Goal: Task Accomplishment & Management: Use online tool/utility

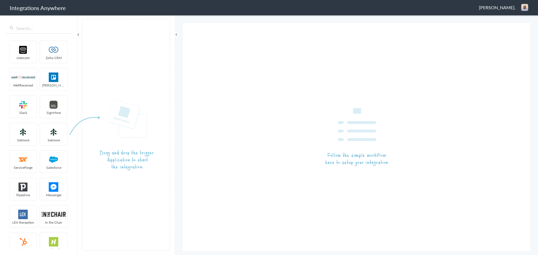
click at [500, 8] on span "[PERSON_NAME]." at bounding box center [497, 7] width 37 height 6
click at [505, 28] on li "Dashboard" at bounding box center [513, 29] width 39 height 8
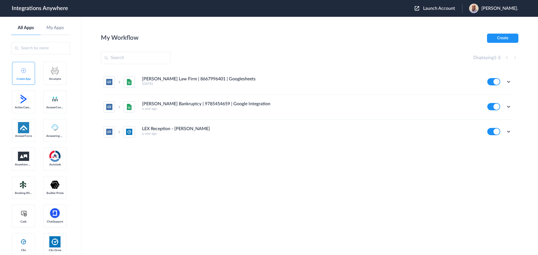
click at [442, 9] on span "Launch Account" at bounding box center [439, 8] width 32 height 4
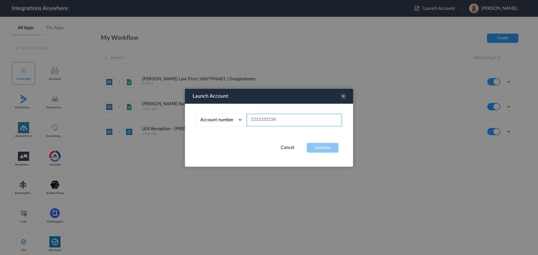
paste input "9193410805"
click at [334, 145] on button "Continue" at bounding box center [323, 148] width 32 height 10
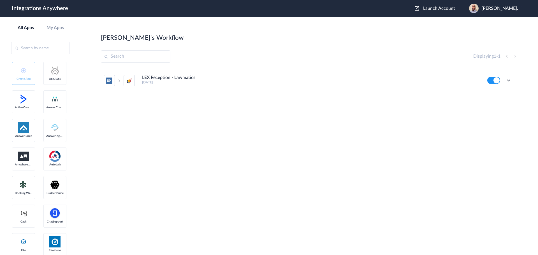
drag, startPoint x: 378, startPoint y: 135, endPoint x: 384, endPoint y: 114, distance: 21.5
click at [379, 133] on div "LEX Reception - Lawmatics 5 days ago Edit Task history Delete" at bounding box center [310, 110] width 418 height 84
click at [441, 7] on span "Launch Account" at bounding box center [439, 8] width 32 height 4
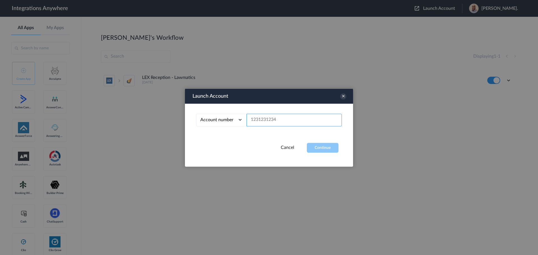
click at [267, 118] on input "text" at bounding box center [294, 120] width 95 height 13
paste input "1210005268"
click at [323, 147] on button "Continue" at bounding box center [323, 148] width 32 height 10
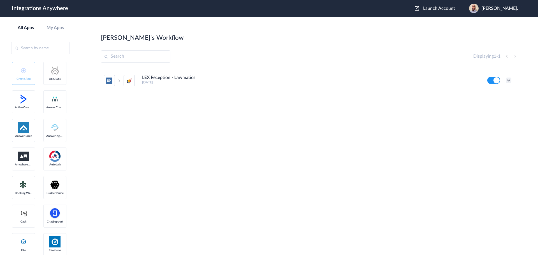
click at [510, 79] on icon at bounding box center [509, 81] width 6 height 6
click at [495, 104] on link "Task history" at bounding box center [492, 104] width 27 height 4
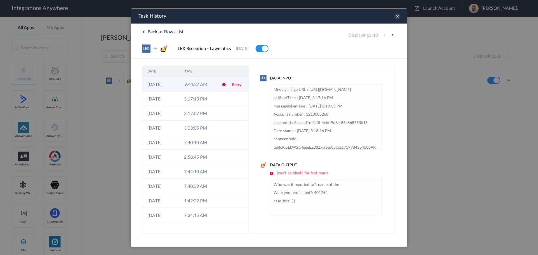
click at [218, 82] on td at bounding box center [222, 84] width 11 height 15
click at [206, 101] on td "3:17:13 PM" at bounding box center [197, 98] width 37 height 15
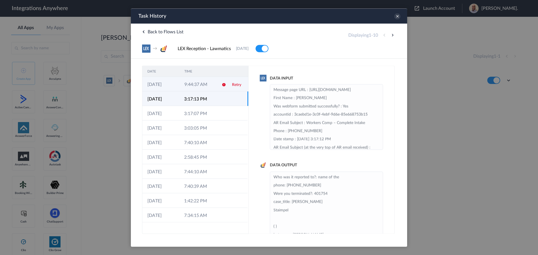
click at [214, 85] on td "9:44:37 AM" at bounding box center [197, 84] width 37 height 15
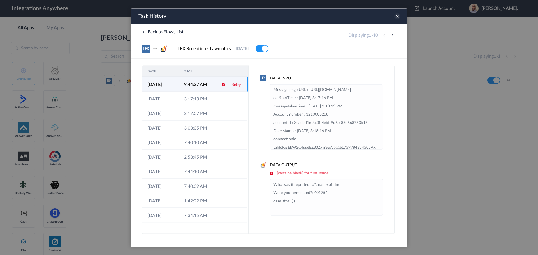
click at [399, 15] on icon at bounding box center [397, 16] width 6 height 6
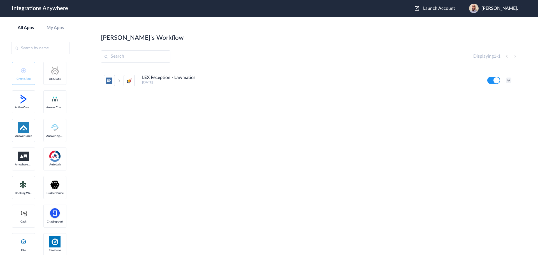
click at [509, 79] on icon at bounding box center [509, 81] width 6 height 6
click at [494, 97] on li "Edit" at bounding box center [493, 93] width 36 height 10
click at [508, 79] on icon at bounding box center [509, 81] width 6 height 6
click at [323, 78] on div "LEX Reception - Lawmatics 8 months ago" at bounding box center [311, 79] width 338 height 9
click at [435, 9] on span "Launch Account" at bounding box center [439, 8] width 32 height 4
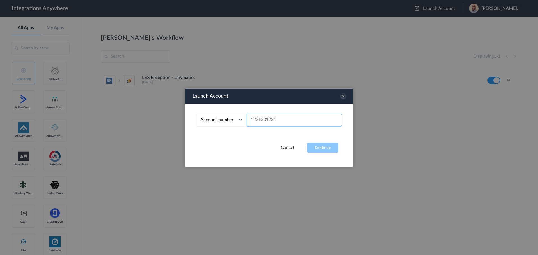
click at [283, 120] on input "text" at bounding box center [294, 120] width 95 height 13
paste input "9193410805"
type input "9193410805"
click at [323, 146] on button "Continue" at bounding box center [323, 148] width 32 height 10
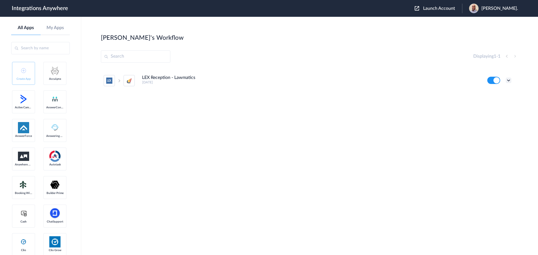
click at [510, 81] on icon at bounding box center [509, 81] width 6 height 6
click at [495, 102] on link "Task history" at bounding box center [492, 104] width 27 height 4
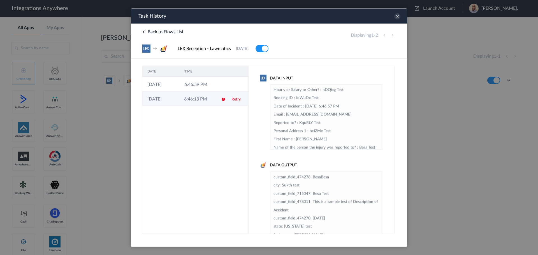
click at [202, 99] on td "6:46:18 PM" at bounding box center [197, 98] width 37 height 15
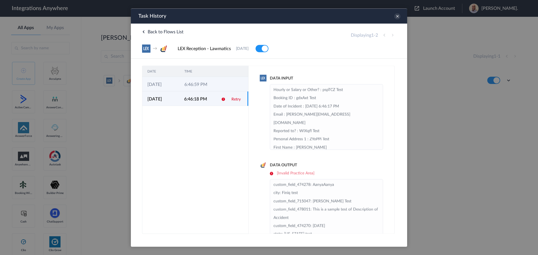
click at [202, 87] on td "6:46:59 PM" at bounding box center [197, 84] width 37 height 15
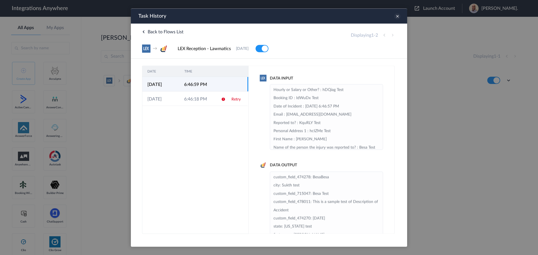
click at [397, 16] on icon at bounding box center [397, 16] width 6 height 6
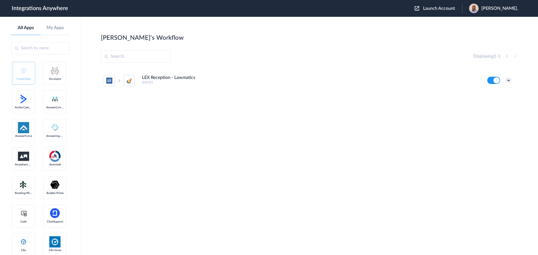
click at [509, 80] on icon at bounding box center [509, 81] width 6 height 6
click at [491, 96] on li "Edit" at bounding box center [493, 93] width 36 height 10
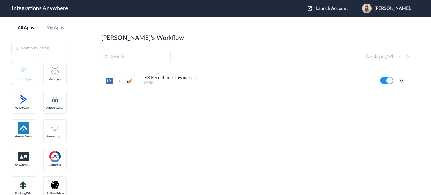
click at [400, 80] on icon at bounding box center [401, 81] width 6 height 6
click at [393, 96] on li "Edit" at bounding box center [386, 93] width 36 height 10
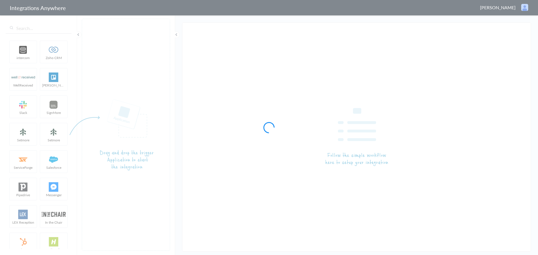
type input "LEX Reception - Lawmatics"
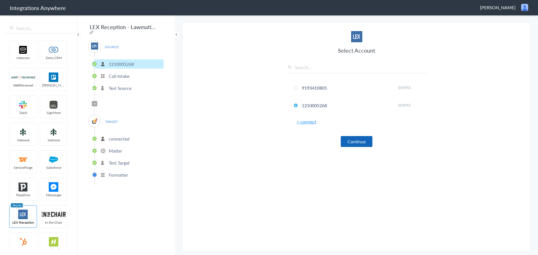
click at [356, 142] on button "Continue" at bounding box center [357, 141] width 32 height 11
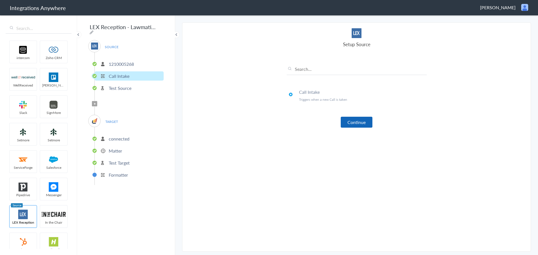
click at [354, 123] on button "Continue" at bounding box center [357, 122] width 32 height 11
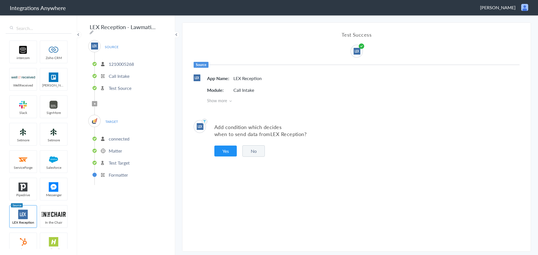
click at [259, 152] on button "No" at bounding box center [254, 151] width 22 height 11
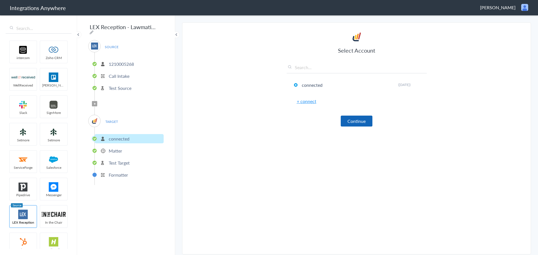
click at [355, 118] on button "Continue" at bounding box center [357, 121] width 32 height 11
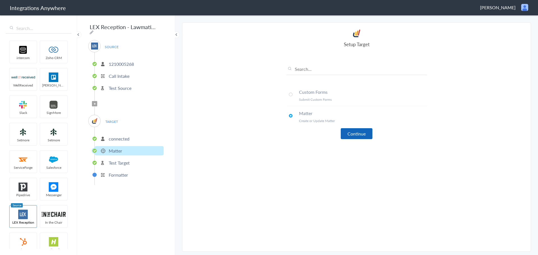
click at [359, 131] on button "Continue" at bounding box center [357, 133] width 32 height 11
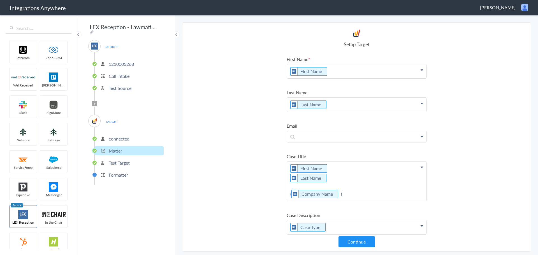
click at [485, 104] on section "Select Account 9193410805 Rename Delete (8 months ago) 1210005268 Rename Delete…" at bounding box center [356, 137] width 349 height 230
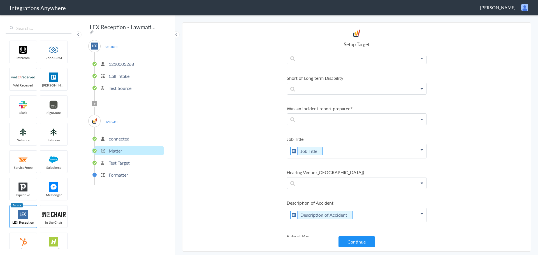
scroll to position [734, 0]
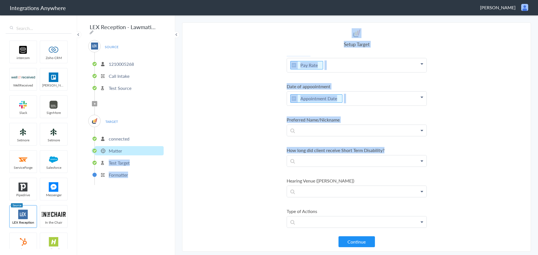
click at [413, 0] on body "Integrations Anywhere Julie Hamblen Logout Dashboard intercom Zoho CRM WellRece…" at bounding box center [269, 0] width 538 height 0
click at [220, 106] on section "Select Account 9193410805 Rename Delete (8 months ago) 1210005268 Rename Delete…" at bounding box center [356, 137] width 349 height 230
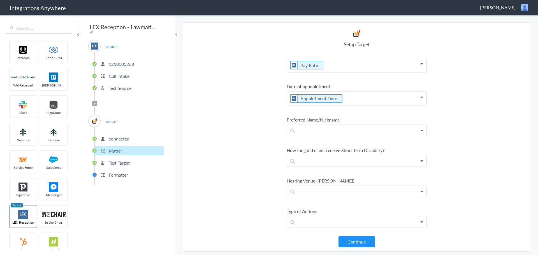
click at [230, 105] on section "Select Account 9193410805 Rename Delete (8 months ago) 1210005268 Rename Delete…" at bounding box center [356, 137] width 349 height 230
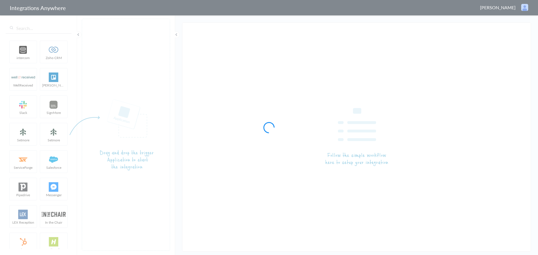
type input "LEX Reception - Lawmatics"
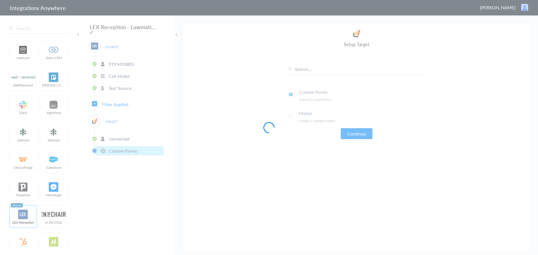
click at [118, 62] on div at bounding box center [269, 127] width 538 height 255
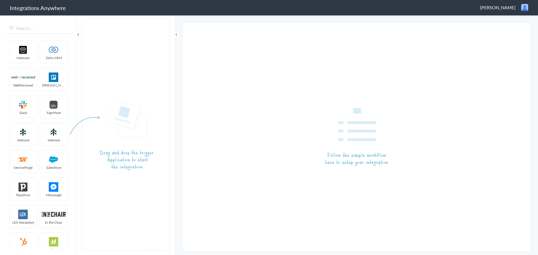
click at [507, 8] on span "[PERSON_NAME]" at bounding box center [498, 7] width 36 height 6
click at [513, 20] on li "Logout" at bounding box center [513, 20] width 39 height 8
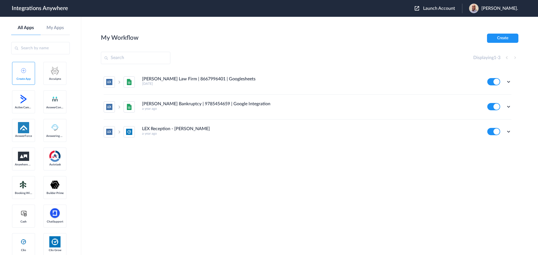
click at [438, 10] on span "Launch Account" at bounding box center [439, 8] width 32 height 4
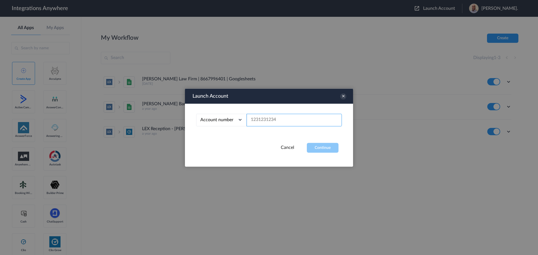
click at [275, 119] on input "text" at bounding box center [294, 120] width 95 height 13
paste input "1210005268"
type input "1210005268"
click at [330, 151] on button "Continue" at bounding box center [323, 148] width 32 height 10
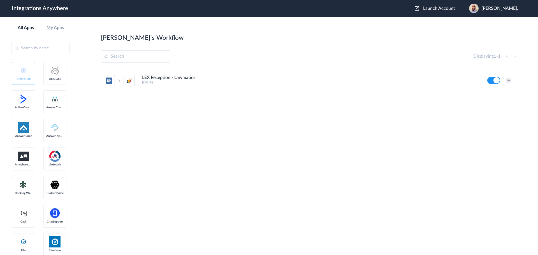
click at [510, 82] on icon at bounding box center [509, 81] width 6 height 6
click at [491, 96] on li "Edit" at bounding box center [493, 93] width 36 height 10
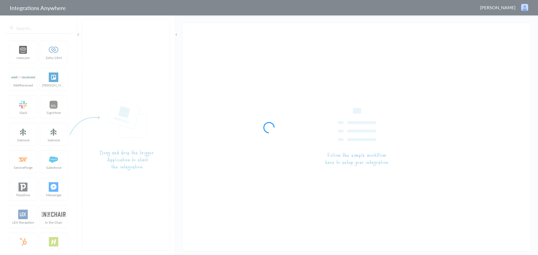
type input "LEX Reception - Lawmatics"
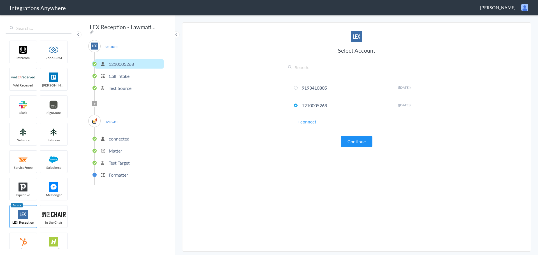
click at [121, 71] on li "Call Intake" at bounding box center [129, 75] width 69 height 9
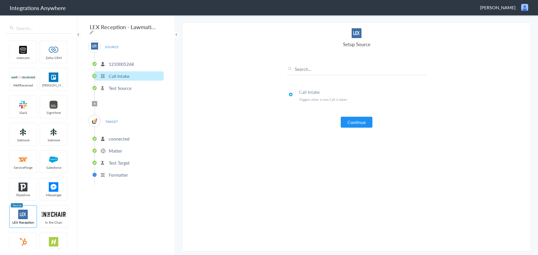
click at [122, 85] on p "Test Source" at bounding box center [120, 88] width 23 height 6
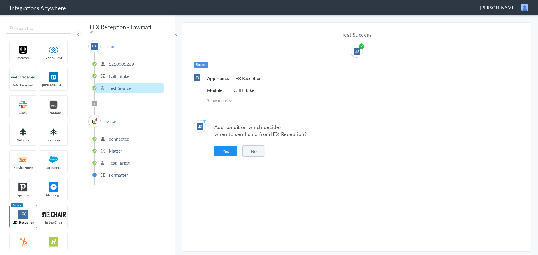
click at [119, 137] on p "connected" at bounding box center [119, 139] width 21 height 6
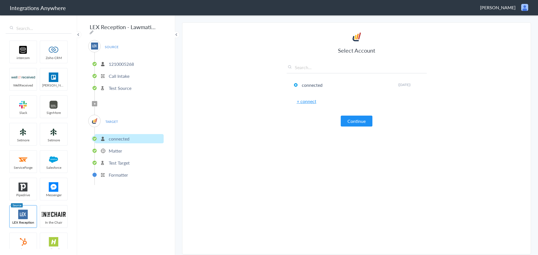
drag, startPoint x: 113, startPoint y: 151, endPoint x: 117, endPoint y: 139, distance: 12.7
click at [113, 151] on p "Matter" at bounding box center [115, 151] width 13 height 6
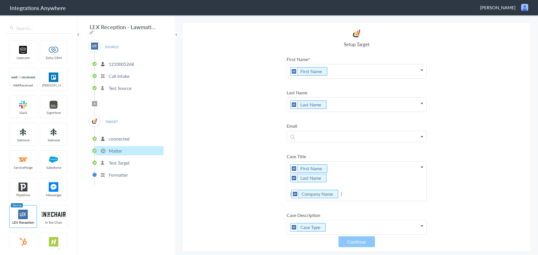
click at [117, 139] on p "connected" at bounding box center [119, 139] width 21 height 6
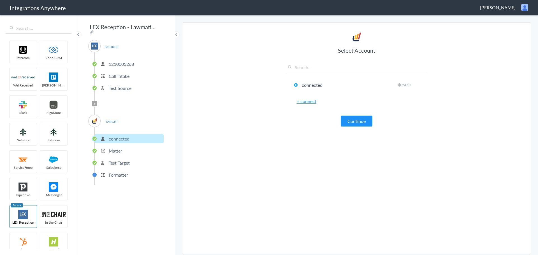
click at [118, 85] on p "Test Source" at bounding box center [120, 88] width 23 height 6
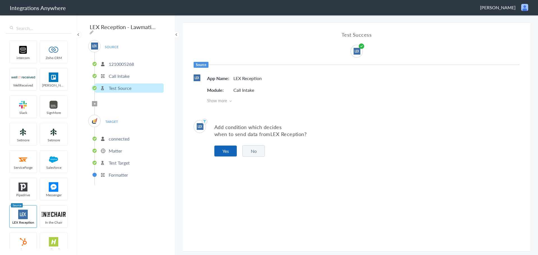
click at [227, 152] on button "Yes" at bounding box center [225, 151] width 22 height 11
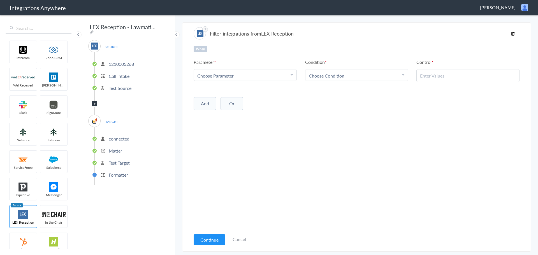
click at [280, 76] on div "Choose Parameter" at bounding box center [245, 76] width 96 height 6
click at [220, 93] on input "text" at bounding box center [245, 91] width 103 height 12
type input "call c"
click at [224, 101] on link "Call Closing Note" at bounding box center [245, 103] width 103 height 12
click at [336, 77] on span "Choose Condition" at bounding box center [327, 76] width 36 height 6
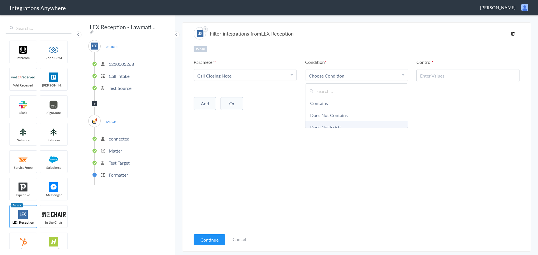
click at [350, 125] on link "Does Not Exists" at bounding box center [357, 127] width 103 height 12
click at [204, 103] on button "And" at bounding box center [205, 102] width 22 height 13
click at [225, 115] on span "Choose Parameter" at bounding box center [215, 114] width 36 height 6
click at [218, 128] on input "text" at bounding box center [245, 130] width 103 height 12
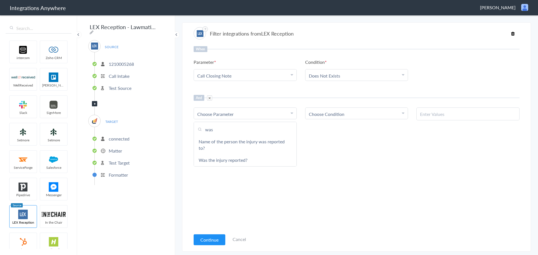
click at [233, 130] on input "was" at bounding box center [245, 130] width 103 height 12
type input "was we"
click at [246, 143] on link "Was webform submitted successfully?" at bounding box center [245, 142] width 103 height 12
click at [349, 113] on div "Choose Condition" at bounding box center [357, 114] width 96 height 6
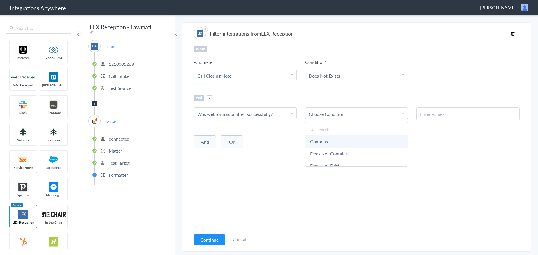
click at [328, 141] on link "Contains" at bounding box center [357, 142] width 103 height 12
click at [434, 113] on input "text" at bounding box center [468, 114] width 96 height 6
type input "No"
click at [207, 234] on div "Continue Cancel" at bounding box center [220, 240] width 52 height 12
click at [206, 236] on button "Continue" at bounding box center [210, 240] width 32 height 11
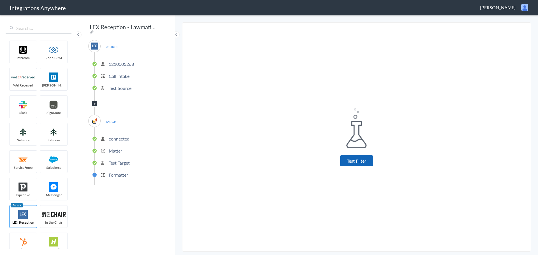
click at [356, 160] on button "Test Filter" at bounding box center [356, 161] width 33 height 11
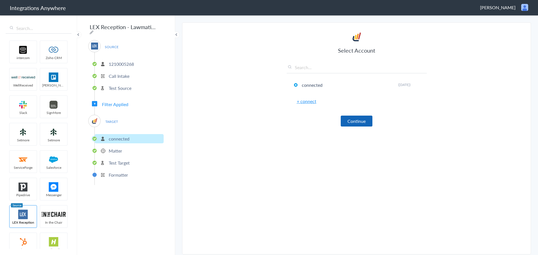
click at [354, 122] on button "Continue" at bounding box center [357, 121] width 32 height 11
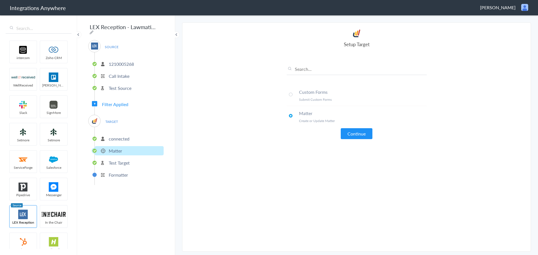
click at [290, 93] on span at bounding box center [291, 95] width 4 height 4
click at [355, 133] on button "Continue" at bounding box center [357, 133] width 32 height 11
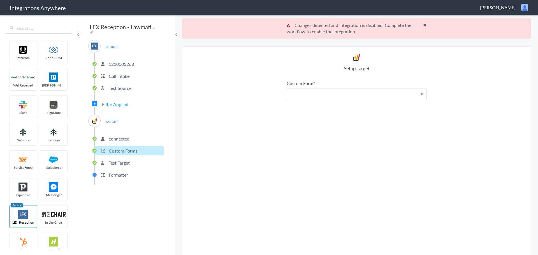
click at [387, 99] on p at bounding box center [357, 94] width 140 height 11
click at [355, 122] on link "Intake Form LEX" at bounding box center [357, 122] width 140 height 12
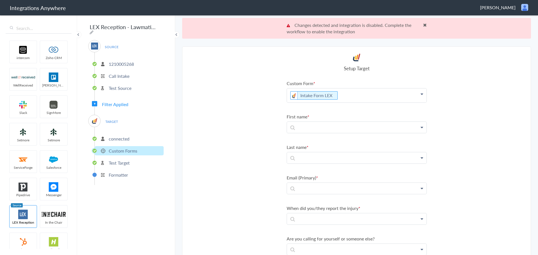
click at [423, 24] on span at bounding box center [425, 25] width 4 height 4
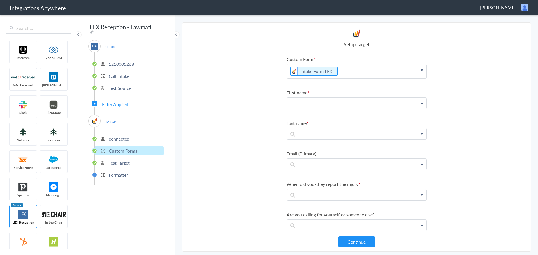
click at [338, 103] on p at bounding box center [357, 103] width 140 height 11
click at [313, 119] on link "First Name" at bounding box center [357, 120] width 140 height 12
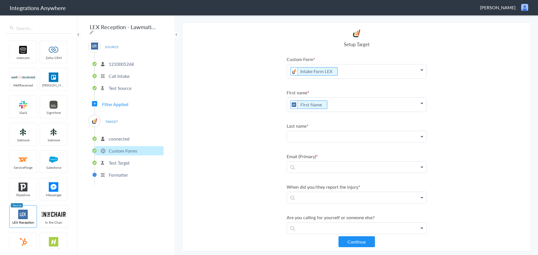
click at [340, 140] on p at bounding box center [357, 136] width 140 height 11
click at [306, 162] on link "Last Name" at bounding box center [357, 165] width 140 height 12
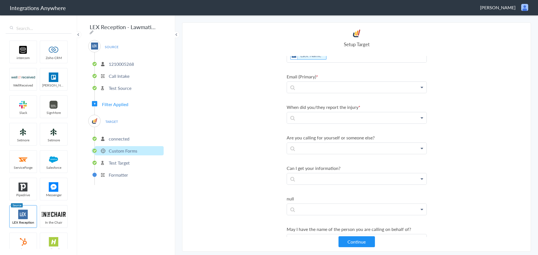
scroll to position [98, 0]
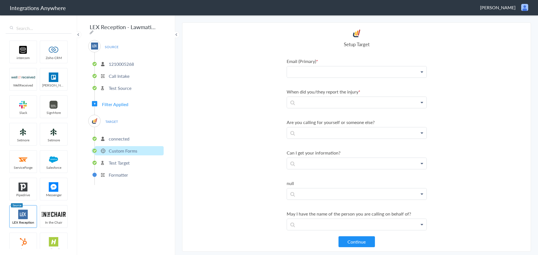
click at [322, 69] on p at bounding box center [357, 71] width 140 height 11
click at [307, 75] on p at bounding box center [357, 71] width 140 height 11
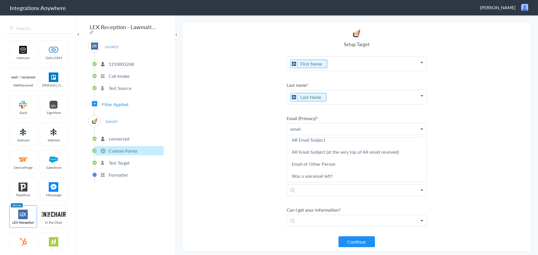
scroll to position [57, 0]
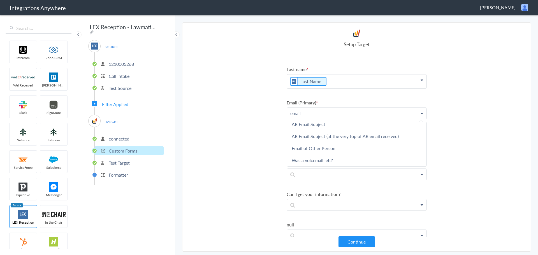
click at [242, 115] on section "Select Account 9193410805 Rename Delete (8 months ago) 1210005268 Rename Delete…" at bounding box center [356, 137] width 349 height 230
click at [331, 112] on p "email" at bounding box center [357, 113] width 140 height 11
click at [478, 114] on section "Select Account 9193410805 Rename Delete (8 months ago) 1210005268 Rename Delete…" at bounding box center [356, 137] width 349 height 230
click at [408, 174] on p at bounding box center [357, 174] width 140 height 11
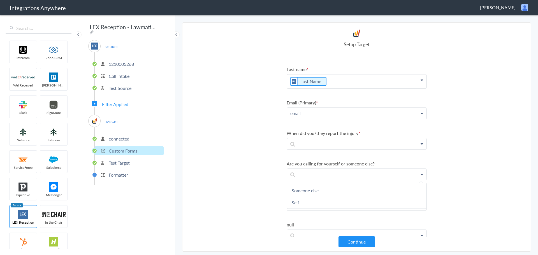
click at [455, 151] on section "Select Account 9193410805 Rename Delete (8 months ago) 1210005268 Rename Delete…" at bounding box center [356, 137] width 349 height 230
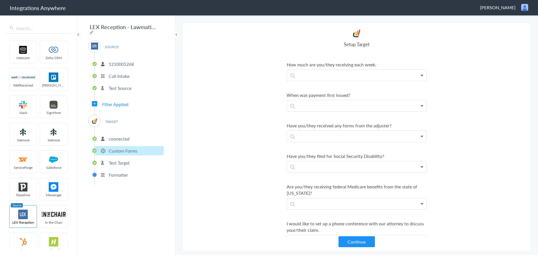
scroll to position [1693, 0]
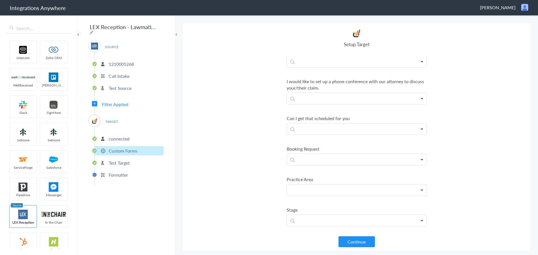
click at [378, 188] on p at bounding box center [357, 190] width 140 height 11
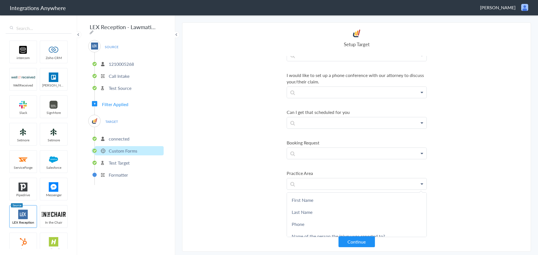
click at [470, 73] on section "Select Account 9193410805 Rename Delete (8 months ago) 1210005268 Rename Delete…" at bounding box center [356, 137] width 349 height 230
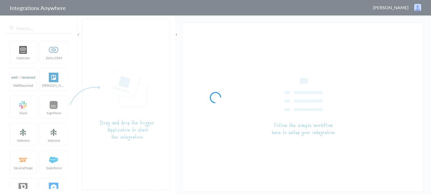
type input "LEX Reception - Lawmatics"
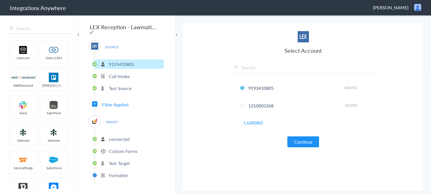
click at [114, 102] on span "Filter Applied" at bounding box center [115, 104] width 26 height 6
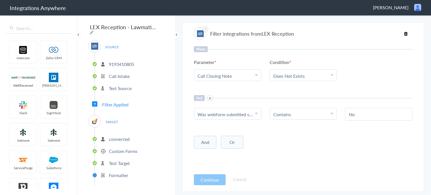
click at [131, 137] on li "connected" at bounding box center [129, 138] width 69 height 9
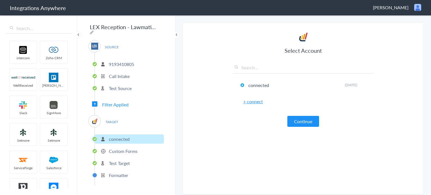
click at [119, 148] on p "Custom Forms" at bounding box center [123, 151] width 29 height 6
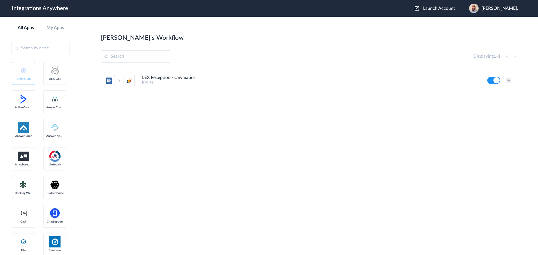
click at [506, 80] on icon at bounding box center [509, 81] width 6 height 6
click at [494, 102] on link "Task history" at bounding box center [492, 104] width 27 height 4
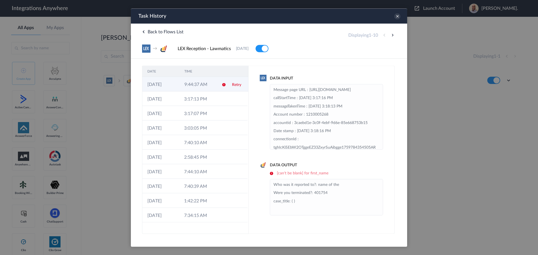
click at [214, 86] on td "9:44:37 AM" at bounding box center [197, 84] width 37 height 15
click at [209, 93] on td "3:17:13 PM" at bounding box center [197, 98] width 37 height 15
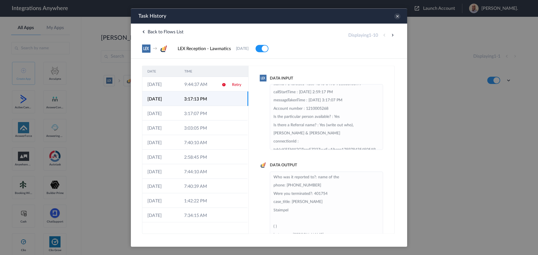
scroll to position [100, 0]
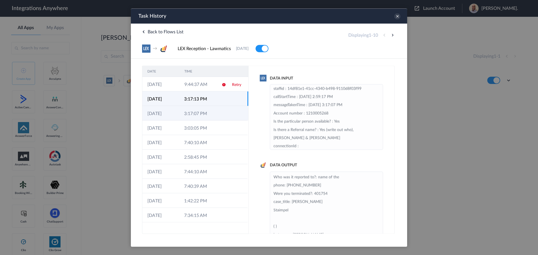
click at [163, 112] on td "06-10-2025" at bounding box center [160, 113] width 37 height 15
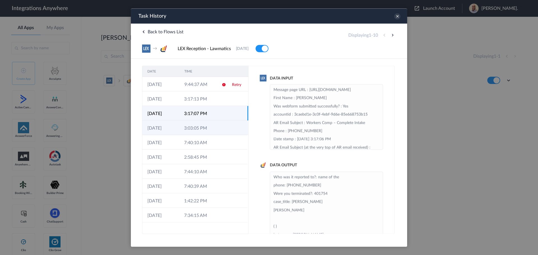
click at [166, 123] on td "06-10-2025" at bounding box center [160, 128] width 37 height 15
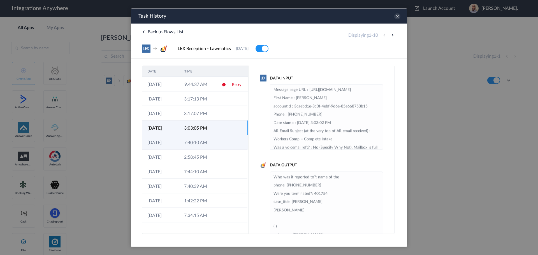
click at [174, 140] on td "06-10-2025" at bounding box center [160, 142] width 37 height 15
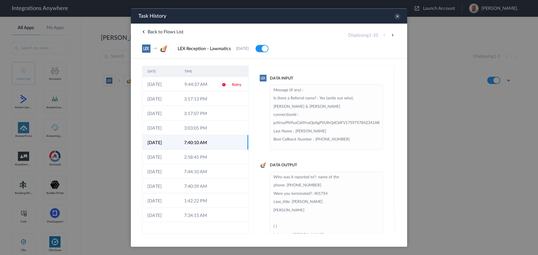
scroll to position [125, 0]
click at [189, 161] on td "2:58:45 PM" at bounding box center [197, 157] width 37 height 15
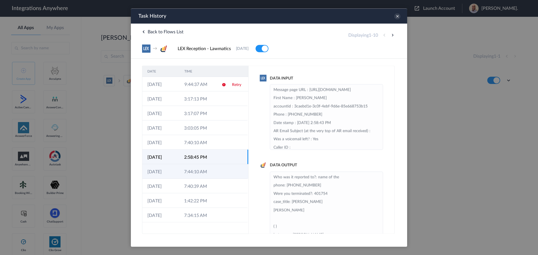
click at [188, 176] on td "7:44:10 AM" at bounding box center [197, 171] width 37 height 15
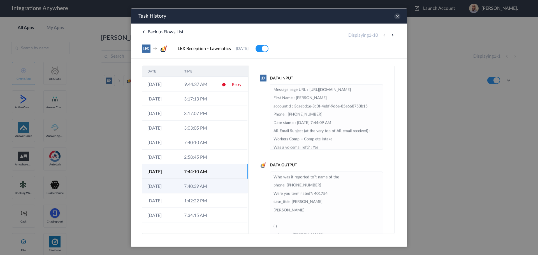
click at [195, 188] on td "7:40:39 AM" at bounding box center [197, 186] width 37 height 15
click at [397, 16] on icon at bounding box center [397, 16] width 6 height 6
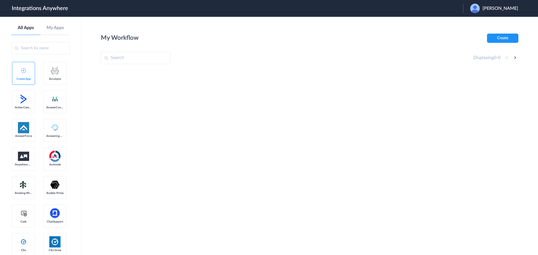
click at [495, 10] on span "[PERSON_NAME]" at bounding box center [501, 8] width 36 height 5
click at [479, 22] on link "Logout" at bounding box center [474, 23] width 12 height 4
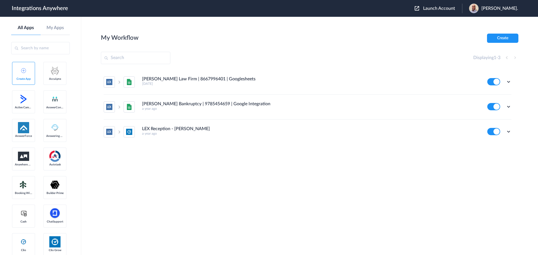
click at [434, 10] on span "Launch Account" at bounding box center [439, 8] width 32 height 4
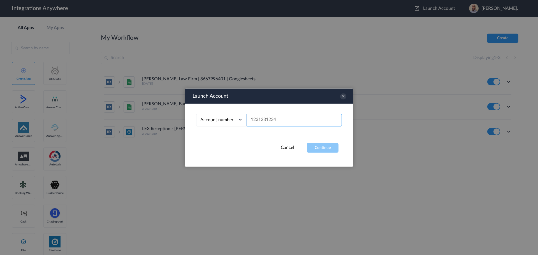
paste input "1210005268"
type input "1210005268"
click at [324, 149] on button "Continue" at bounding box center [323, 148] width 32 height 10
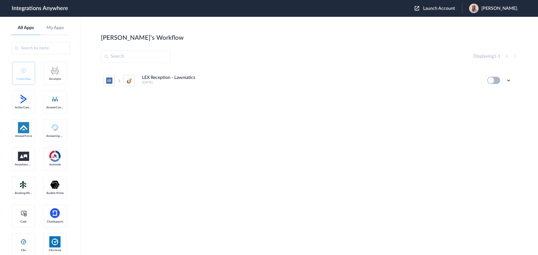
click at [498, 81] on button at bounding box center [494, 80] width 13 height 7
click at [494, 79] on button at bounding box center [494, 80] width 13 height 7
click at [497, 80] on button at bounding box center [494, 80] width 13 height 7
click at [509, 80] on icon at bounding box center [509, 81] width 6 height 6
click at [493, 93] on li "Edit" at bounding box center [493, 93] width 36 height 10
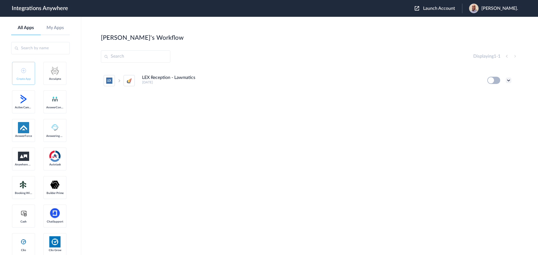
click at [509, 80] on icon at bounding box center [509, 81] width 6 height 6
click at [496, 94] on li "Edit" at bounding box center [493, 93] width 36 height 10
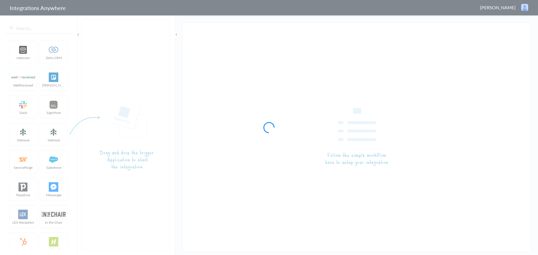
type input "LEX Reception - Lawmatics"
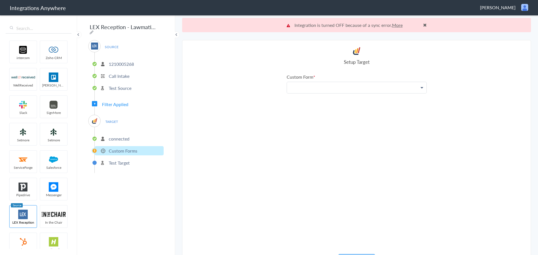
click at [360, 89] on p at bounding box center [357, 87] width 140 height 11
click at [422, 89] on p at bounding box center [357, 87] width 140 height 11
click at [421, 88] on icon at bounding box center [422, 88] width 3 height 4
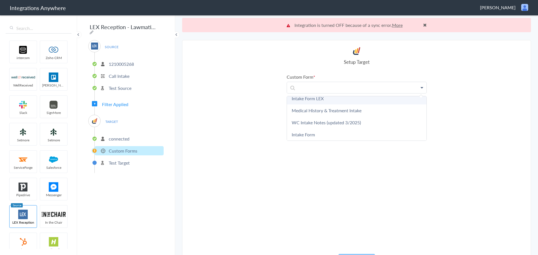
click at [318, 101] on link "Intake Form LEX" at bounding box center [357, 99] width 140 height 12
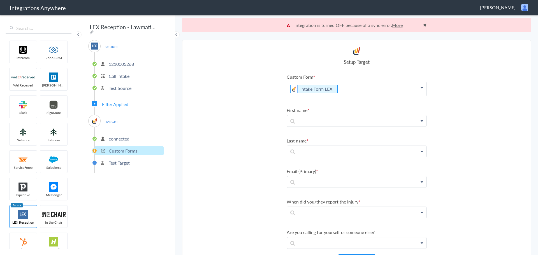
click at [106, 101] on span "Filter Applied" at bounding box center [115, 104] width 26 height 6
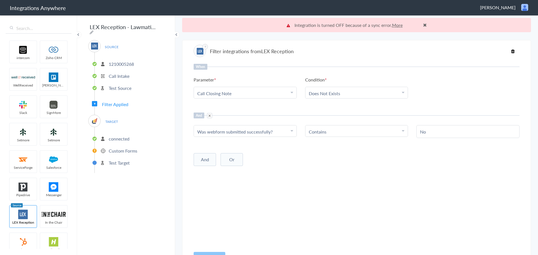
click at [112, 136] on p "connected" at bounding box center [119, 139] width 21 height 6
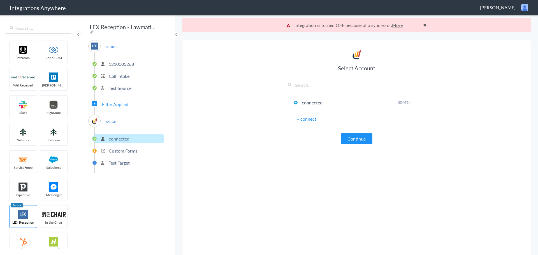
click at [130, 152] on p "Custom Forms" at bounding box center [123, 151] width 29 height 6
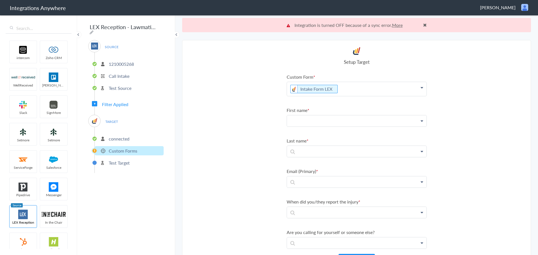
click at [326, 123] on p at bounding box center [357, 121] width 140 height 11
click at [318, 137] on link "First Name" at bounding box center [357, 137] width 140 height 12
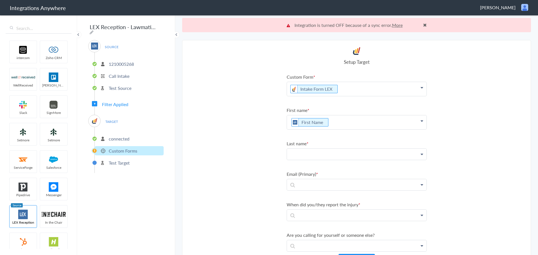
click at [313, 152] on p at bounding box center [357, 154] width 140 height 11
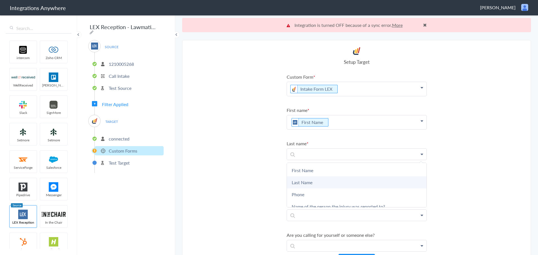
click at [299, 185] on link "Last Name" at bounding box center [357, 183] width 140 height 12
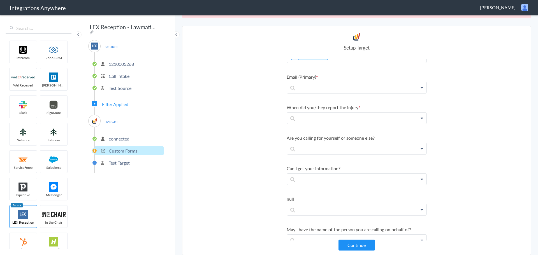
scroll to position [92, 0]
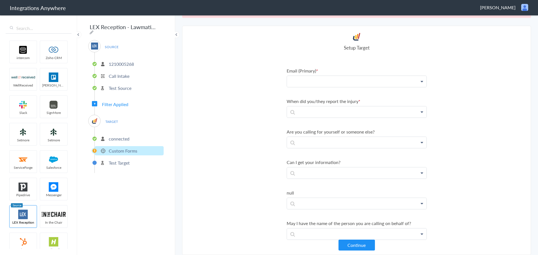
click at [364, 83] on p at bounding box center [357, 81] width 140 height 11
click at [259, 68] on section "Select Account 9193410805 Rename Delete ([DATE]) 1210005268 Rename Delete ([DAT…" at bounding box center [356, 141] width 349 height 230
click at [310, 80] on p at bounding box center [357, 81] width 140 height 11
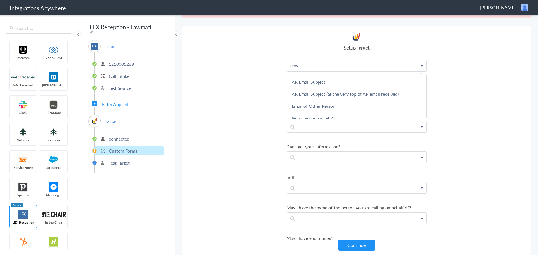
scroll to position [98, 0]
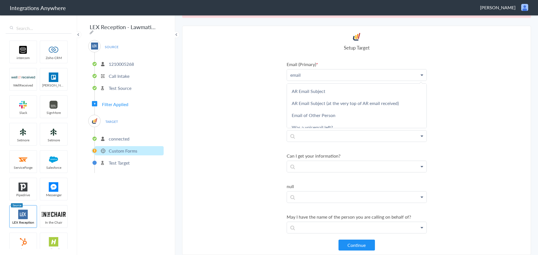
click at [335, 75] on p "email" at bounding box center [357, 75] width 140 height 11
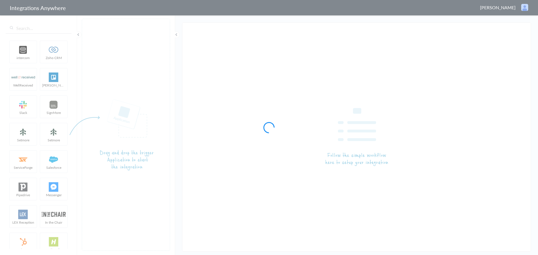
type input "LEX Reception - Lawmatics"
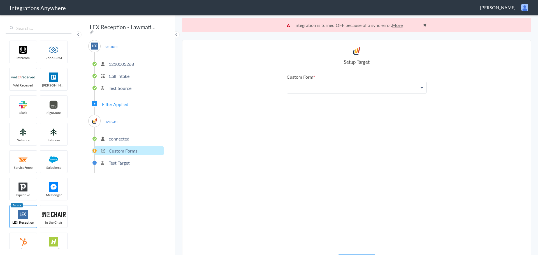
click at [322, 90] on p at bounding box center [357, 87] width 140 height 11
click at [312, 106] on link "Intake Form LEX" at bounding box center [357, 104] width 140 height 12
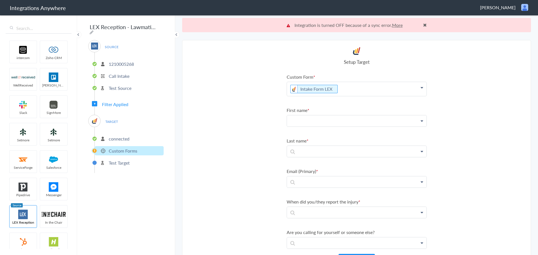
click at [386, 123] on p at bounding box center [357, 121] width 140 height 11
click at [317, 137] on link "First Name" at bounding box center [357, 137] width 140 height 12
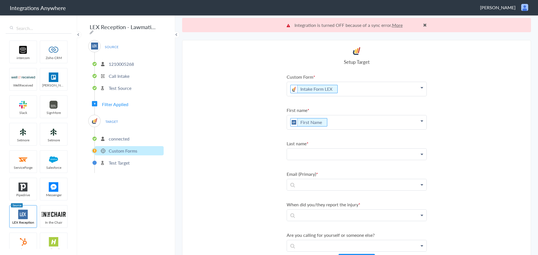
click at [308, 155] on p at bounding box center [357, 154] width 140 height 11
click at [314, 182] on link "Last Name" at bounding box center [357, 183] width 140 height 12
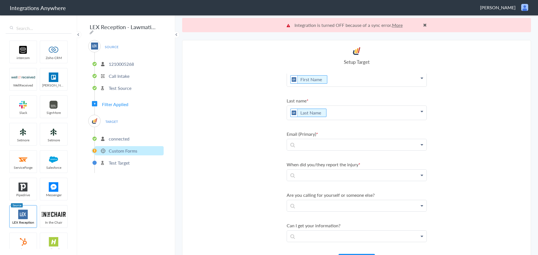
scroll to position [61, 0]
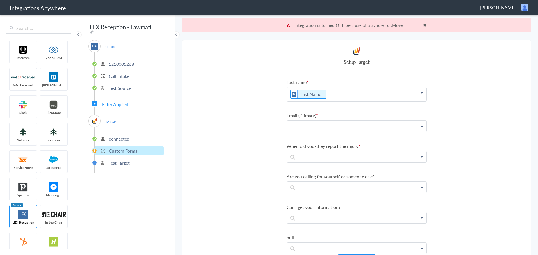
click at [325, 132] on p at bounding box center [357, 126] width 140 height 11
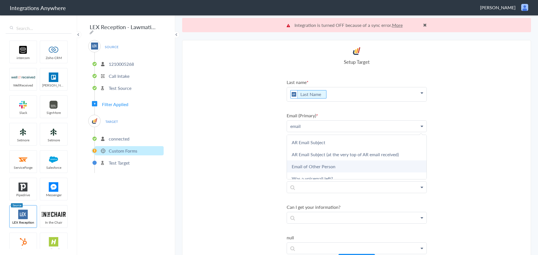
click at [324, 167] on link "Email of Other Person" at bounding box center [357, 167] width 140 height 12
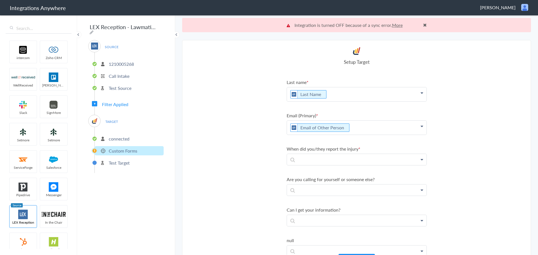
click at [382, 126] on p "Email of Other Person" at bounding box center [357, 128] width 140 height 14
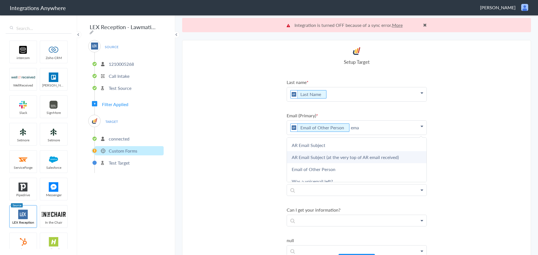
scroll to position [5, 0]
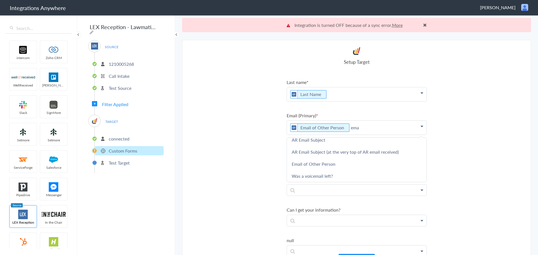
click at [358, 130] on p "Email of Other Person ema" at bounding box center [357, 128] width 140 height 14
click at [526, 133] on section "Select Account 9193410805 Rename Delete (8 months ago) 1210005268 Rename Delete…" at bounding box center [356, 155] width 349 height 230
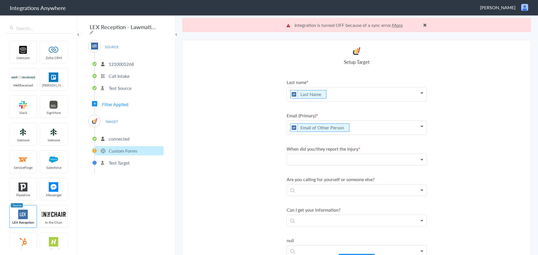
click at [371, 159] on p at bounding box center [357, 159] width 140 height 11
click at [310, 153] on li "When did you/they report the injury First Name Last Name Phone Name of the pers…" at bounding box center [357, 156] width 140 height 20
click at [312, 165] on p at bounding box center [357, 159] width 140 height 11
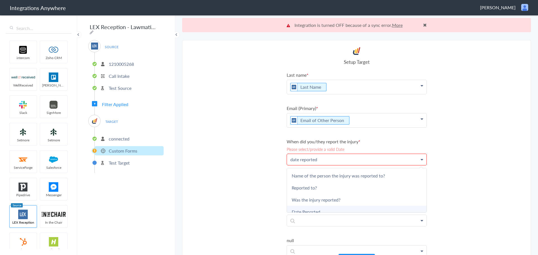
click at [336, 212] on link "Date Reported" at bounding box center [357, 212] width 140 height 12
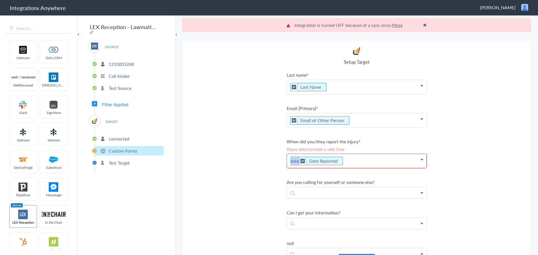
drag, startPoint x: 297, startPoint y: 161, endPoint x: 273, endPoint y: 164, distance: 24.8
click at [273, 164] on section "Select Account 9193410805 Rename Delete (8 months ago) 1210005268 Rename Delete…" at bounding box center [356, 155] width 349 height 230
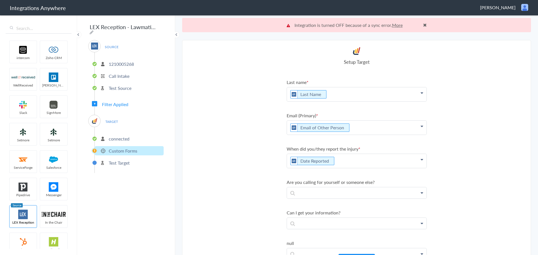
click at [489, 145] on section "Select Account 9193410805 Rename Delete (8 months ago) 1210005268 Rename Delete…" at bounding box center [356, 155] width 349 height 230
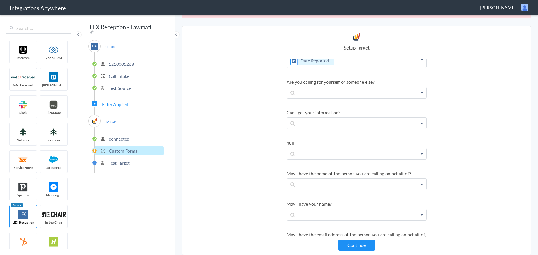
scroll to position [169, 0]
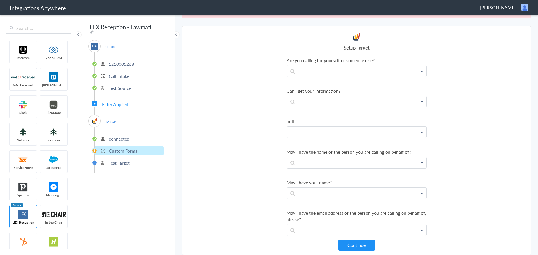
click at [337, 133] on p at bounding box center [357, 132] width 140 height 11
drag, startPoint x: 315, startPoint y: 147, endPoint x: 318, endPoint y: 146, distance: 3.0
click at [315, 147] on link "First Name" at bounding box center [357, 148] width 140 height 12
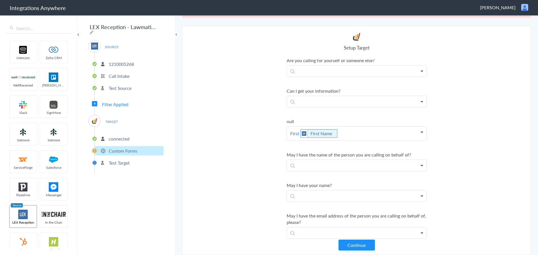
drag, startPoint x: 299, startPoint y: 132, endPoint x: 263, endPoint y: 135, distance: 36.0
click at [263, 135] on section "Select Account 9193410805 Rename Delete (8 months ago) 1210005268 Rename Delete…" at bounding box center [356, 141] width 349 height 230
click at [365, 133] on p "First Name" at bounding box center [357, 134] width 140 height 14
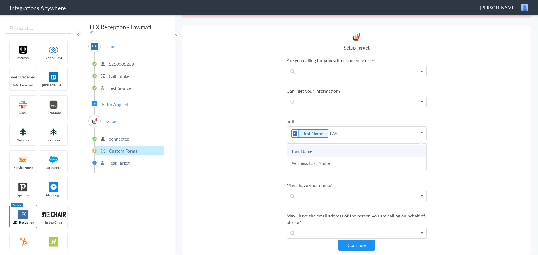
click at [325, 150] on link "Last Name" at bounding box center [357, 151] width 140 height 12
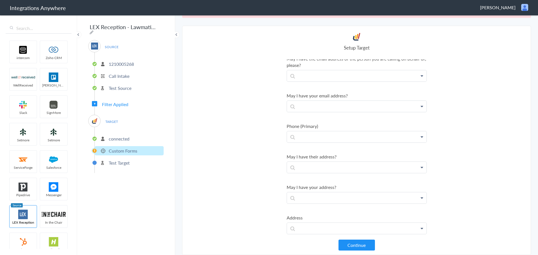
scroll to position [335, 0]
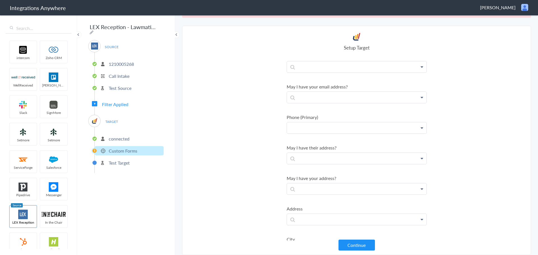
click at [315, 126] on p at bounding box center [357, 128] width 140 height 11
click at [301, 143] on link "Phone" at bounding box center [357, 144] width 140 height 12
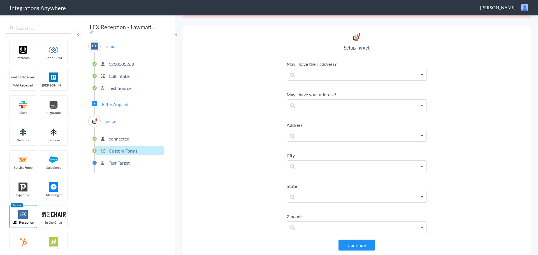
scroll to position [447, 0]
click at [309, 143] on p at bounding box center [357, 141] width 140 height 11
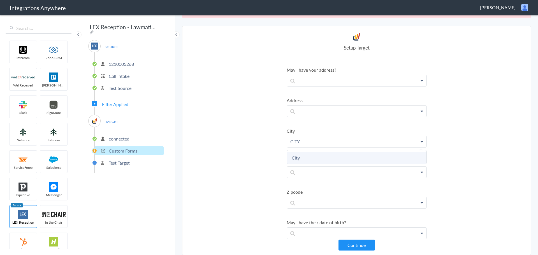
click at [302, 158] on link "City" at bounding box center [357, 158] width 140 height 12
click at [315, 172] on p at bounding box center [357, 175] width 140 height 11
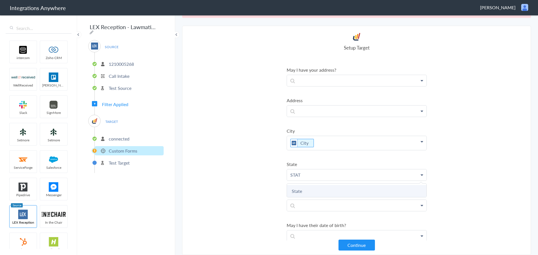
click at [312, 191] on link "State" at bounding box center [357, 191] width 140 height 12
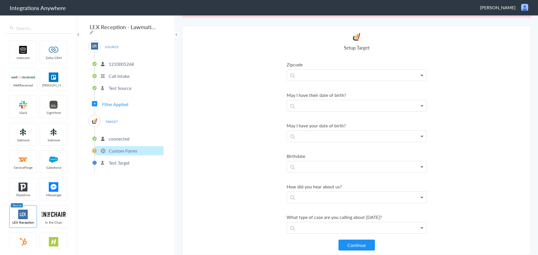
scroll to position [583, 0]
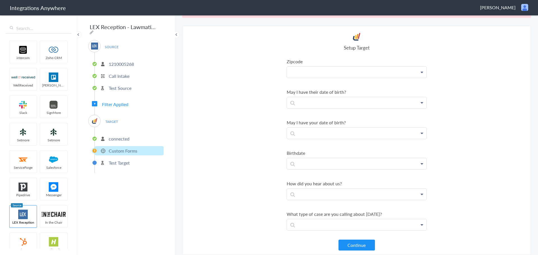
click at [332, 74] on p at bounding box center [357, 72] width 140 height 11
click at [302, 87] on link "Zip/Postal Code" at bounding box center [357, 88] width 140 height 12
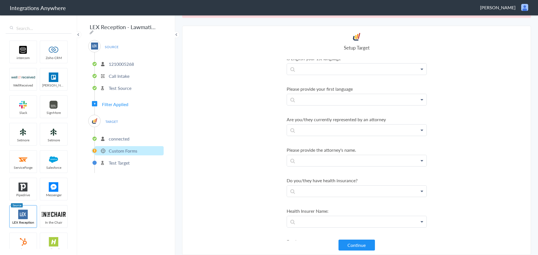
scroll to position [763, 0]
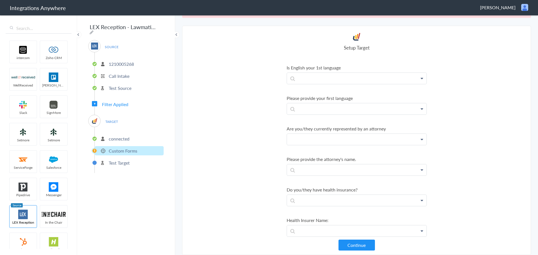
click at [353, 139] on p at bounding box center [357, 139] width 140 height 11
drag, startPoint x: 231, startPoint y: 138, endPoint x: 282, endPoint y: 159, distance: 55.7
click at [232, 138] on section "Select Account 9193410805 Rename Delete (8 months ago) 1210005268 Rename Delete…" at bounding box center [356, 141] width 349 height 230
click at [311, 169] on p at bounding box center [357, 170] width 140 height 11
click at [313, 183] on link "Attorney Name" at bounding box center [357, 186] width 140 height 12
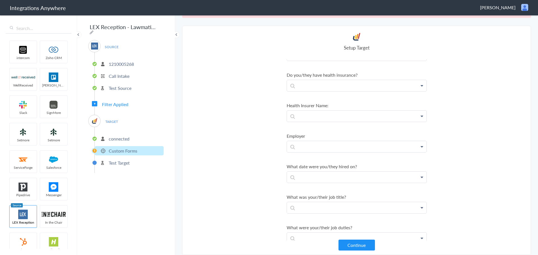
scroll to position [890, 0]
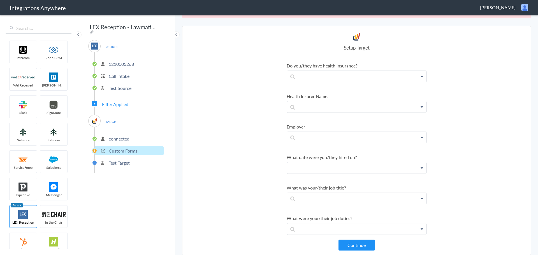
click at [353, 168] on p at bounding box center [357, 168] width 140 height 11
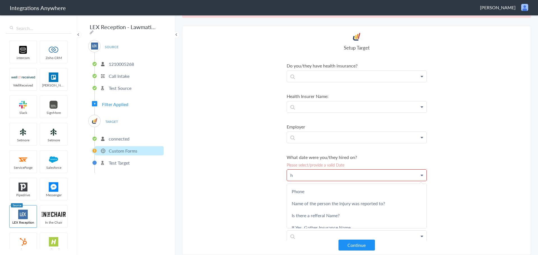
scroll to position [897, 0]
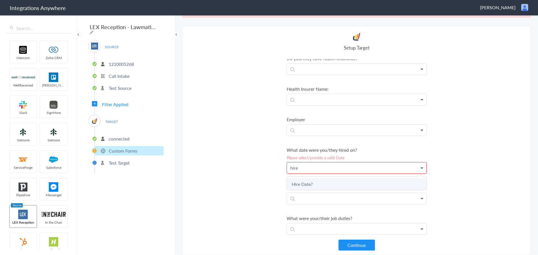
click at [329, 183] on link "Hire Date?" at bounding box center [357, 184] width 140 height 12
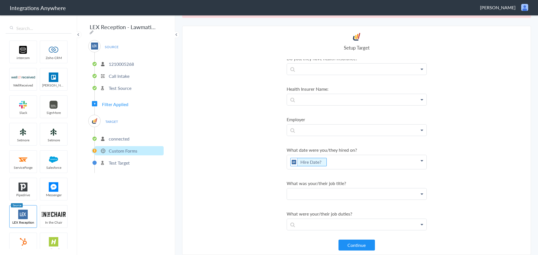
click at [362, 190] on p at bounding box center [357, 194] width 140 height 11
click at [306, 209] on link "Job Title" at bounding box center [357, 210] width 140 height 12
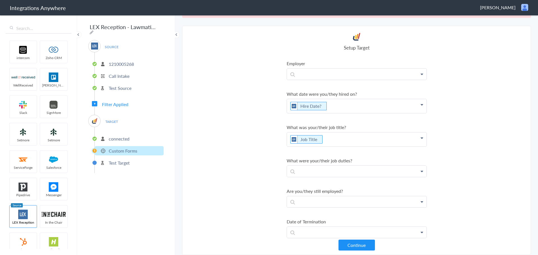
scroll to position [972, 0]
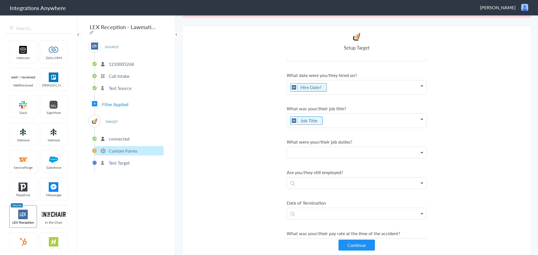
click at [348, 151] on p at bounding box center [357, 152] width 140 height 11
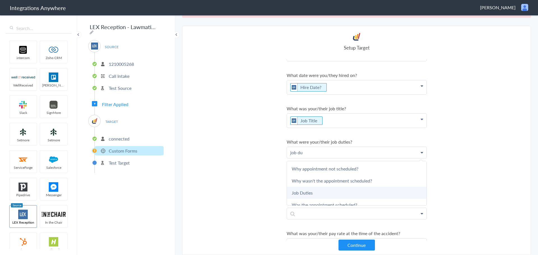
click at [304, 190] on link "Job Duties" at bounding box center [357, 193] width 140 height 12
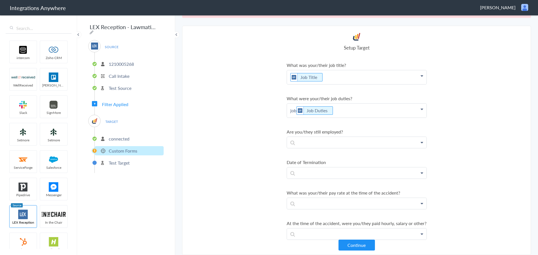
scroll to position [1028, 0]
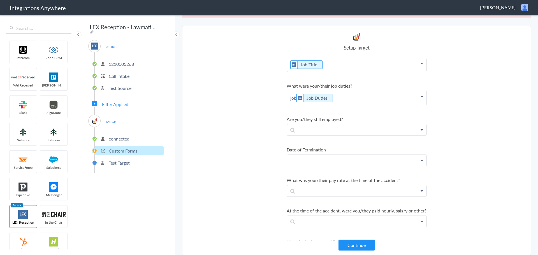
click at [324, 156] on p at bounding box center [357, 160] width 140 height 11
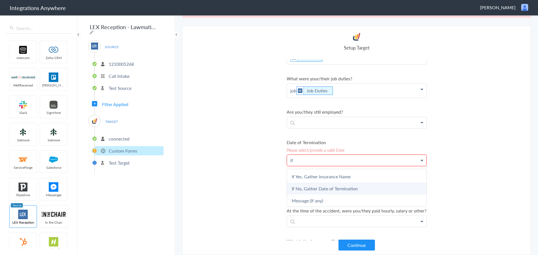
click at [326, 188] on link "If No, Gather Date of Termination" at bounding box center [357, 189] width 140 height 12
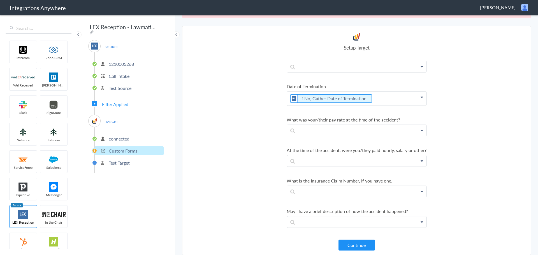
scroll to position [1095, 0]
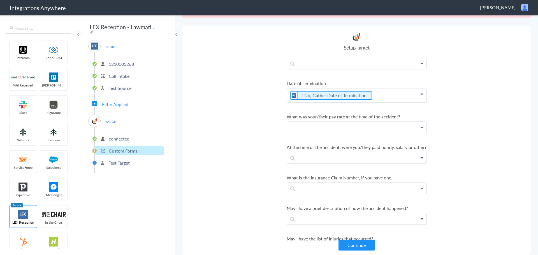
click at [318, 131] on p at bounding box center [357, 127] width 140 height 11
click at [304, 145] on link "Pay Rate" at bounding box center [357, 144] width 140 height 12
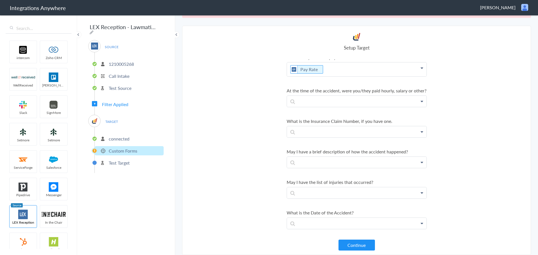
scroll to position [1179, 0]
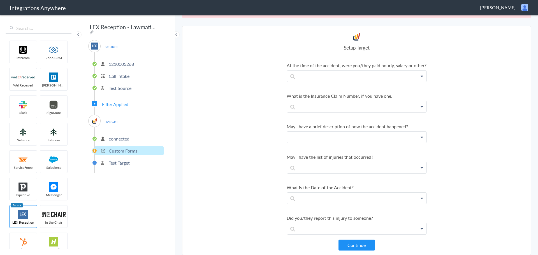
click at [308, 143] on p at bounding box center [357, 137] width 140 height 11
click at [320, 160] on link "Description of Accident" at bounding box center [357, 153] width 140 height 12
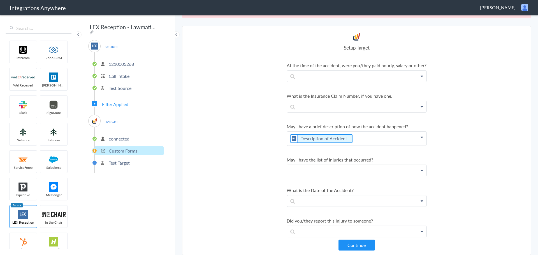
click at [316, 176] on p at bounding box center [357, 170] width 140 height 11
click at [316, 193] on link "List of Injuries" at bounding box center [357, 187] width 140 height 12
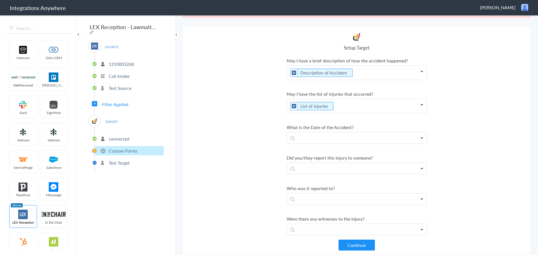
scroll to position [1248, 0]
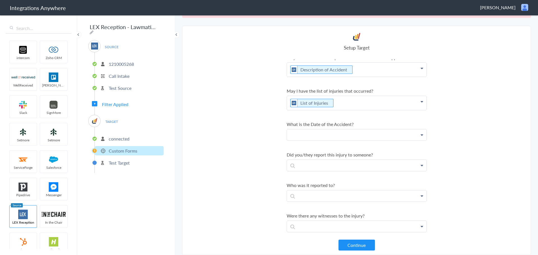
click at [342, 139] on p at bounding box center [357, 135] width 140 height 11
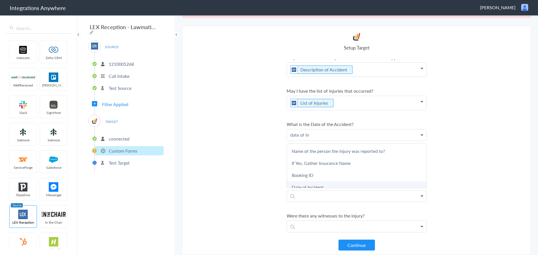
click at [319, 191] on link "Date of Incident" at bounding box center [357, 187] width 140 height 12
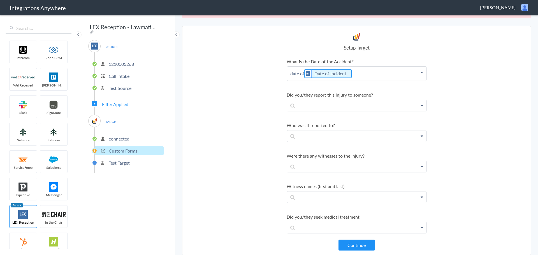
scroll to position [1324, 0]
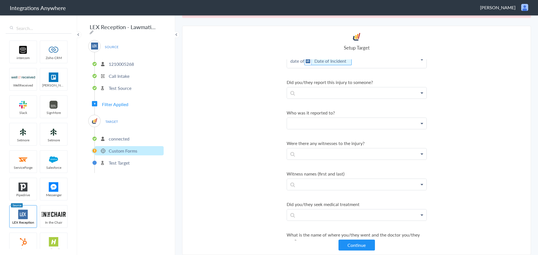
click at [367, 129] on p at bounding box center [357, 123] width 140 height 11
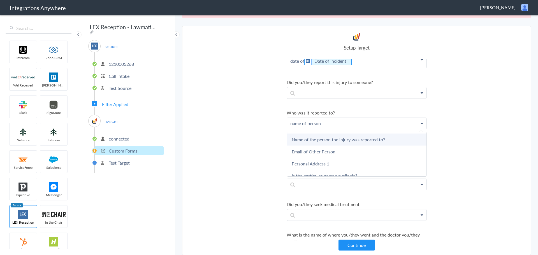
click at [365, 142] on link "Name of the person the injury was reported to?" at bounding box center [357, 140] width 140 height 12
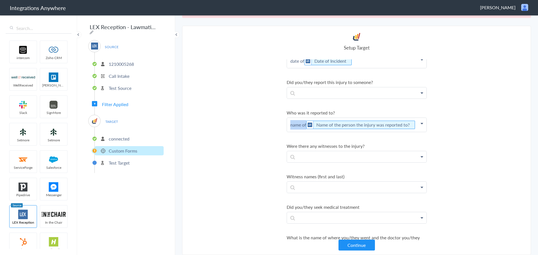
drag, startPoint x: 304, startPoint y: 131, endPoint x: 236, endPoint y: 131, distance: 68.7
click at [236, 131] on section "Select Account 9193410805 Rename Delete (8 months ago) 1210005268 Rename Delete…" at bounding box center [356, 141] width 349 height 230
click at [499, 124] on section "Select Account 9193410805 Rename Delete (8 months ago) 1210005268 Rename Delete…" at bounding box center [356, 141] width 349 height 230
click at [331, 193] on p at bounding box center [357, 187] width 140 height 11
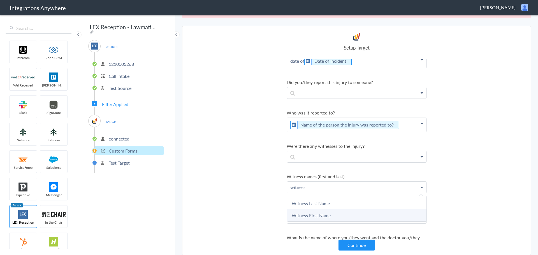
click at [322, 221] on link "Witness First Name" at bounding box center [357, 216] width 140 height 12
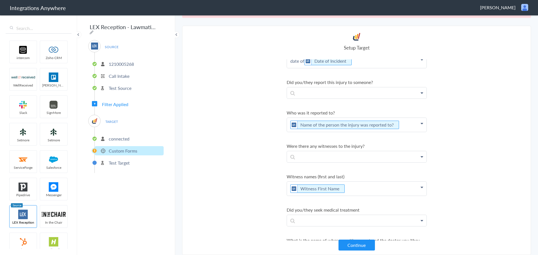
click at [385, 196] on p "Witness First Name" at bounding box center [357, 189] width 140 height 14
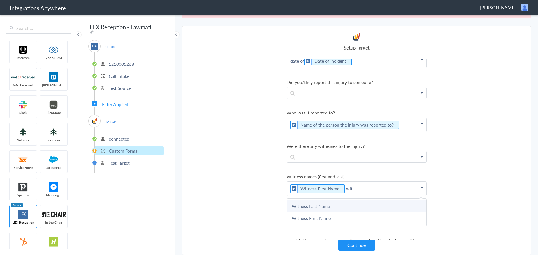
click at [335, 213] on link "Witness Last Name" at bounding box center [357, 206] width 140 height 12
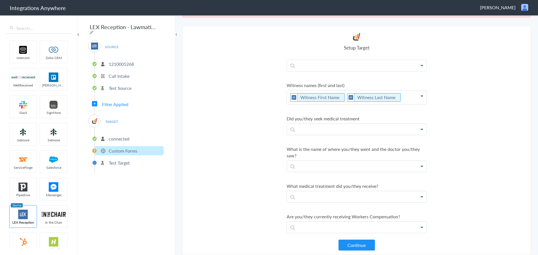
scroll to position [1418, 0]
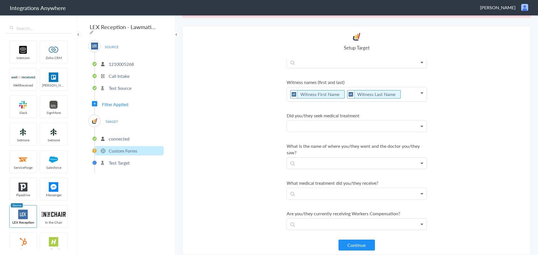
click at [382, 130] on p at bounding box center [357, 126] width 140 height 11
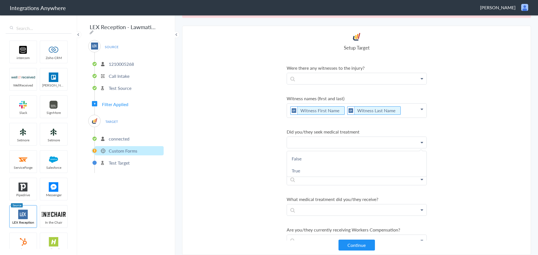
scroll to position [1431, 0]
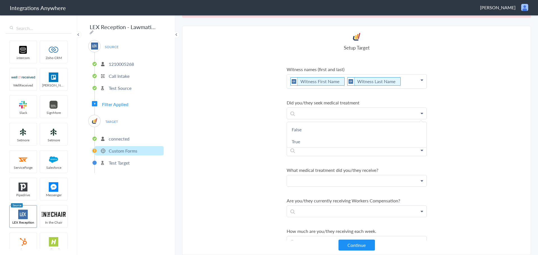
click at [320, 187] on p at bounding box center [357, 181] width 140 height 11
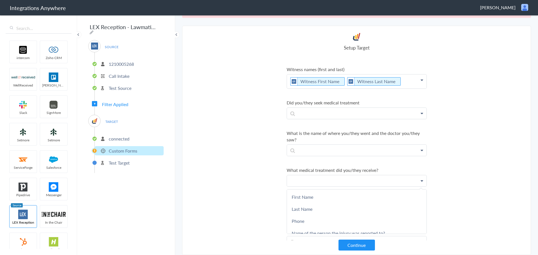
click at [321, 187] on p at bounding box center [357, 181] width 140 height 11
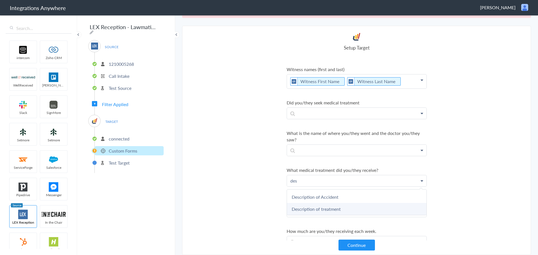
click at [322, 213] on link "Description of treatment" at bounding box center [357, 209] width 140 height 12
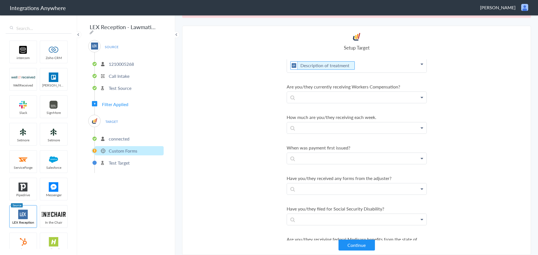
scroll to position [1545, 0]
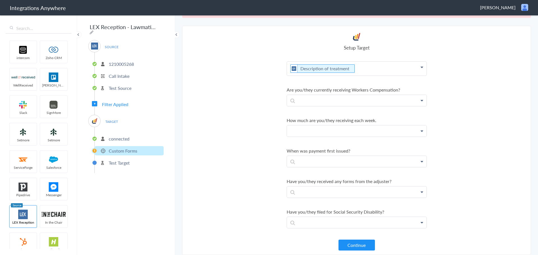
click at [324, 137] on p at bounding box center [357, 131] width 140 height 11
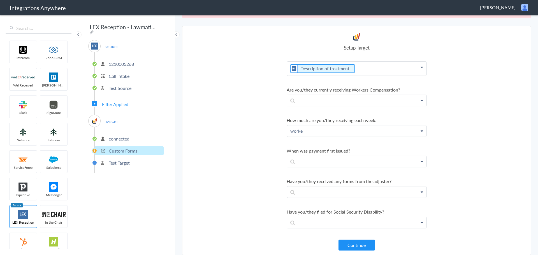
click at [316, 137] on p "worke" at bounding box center [357, 131] width 140 height 11
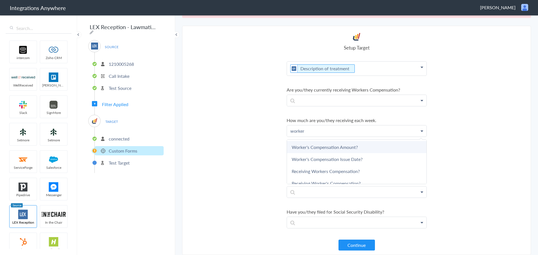
click at [334, 153] on link "Worker's Compensation Amount?" at bounding box center [357, 147] width 140 height 12
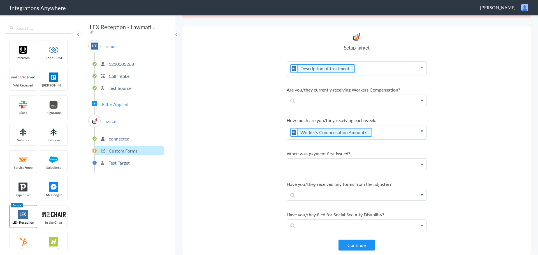
click at [319, 170] on p at bounding box center [357, 164] width 140 height 11
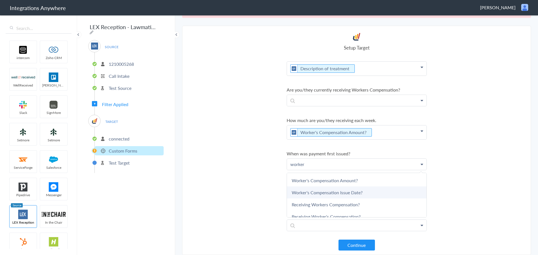
click at [333, 199] on link "Worker's Compensation Issue Date?" at bounding box center [357, 193] width 140 height 12
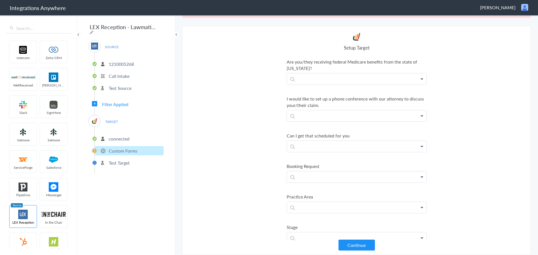
scroll to position [1752, 0]
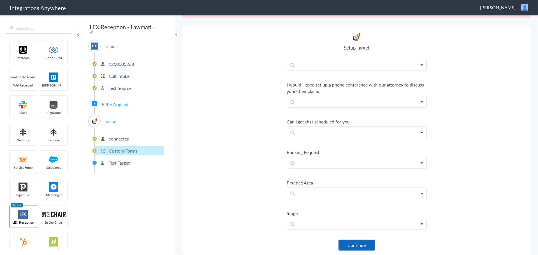
click at [347, 248] on button "Continue" at bounding box center [357, 245] width 36 height 11
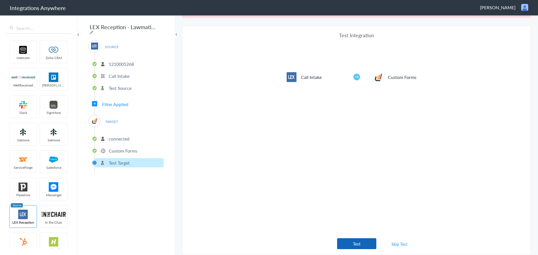
click at [359, 248] on button "Test" at bounding box center [356, 244] width 39 height 11
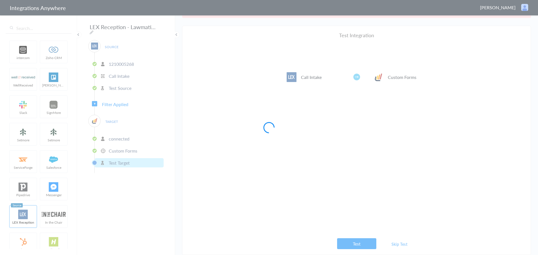
scroll to position [0, 0]
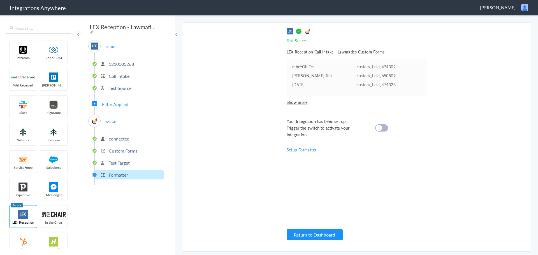
click at [384, 129] on div at bounding box center [381, 127] width 13 height 7
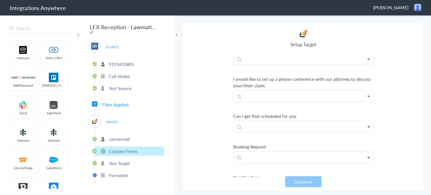
scroll to position [1790, 0]
